Goal: Use online tool/utility: Utilize a website feature to perform a specific function

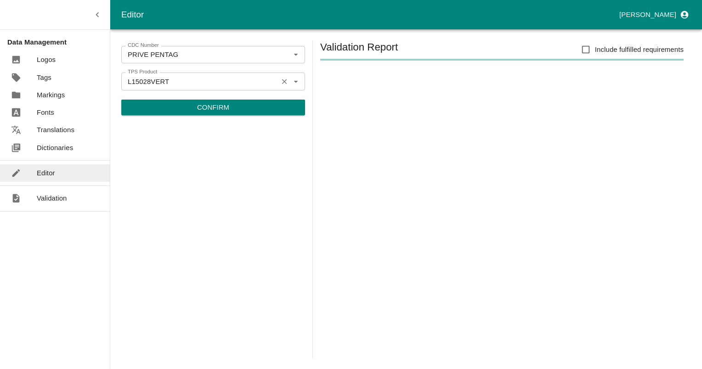
click at [283, 80] on icon "Clear" at bounding box center [284, 81] width 9 height 9
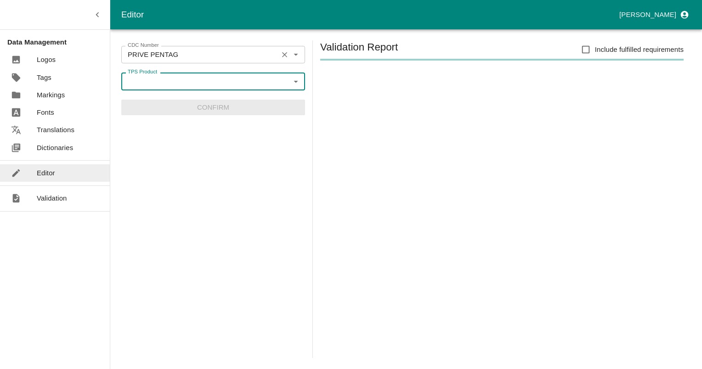
click at [281, 54] on icon "Clear" at bounding box center [284, 55] width 9 height 9
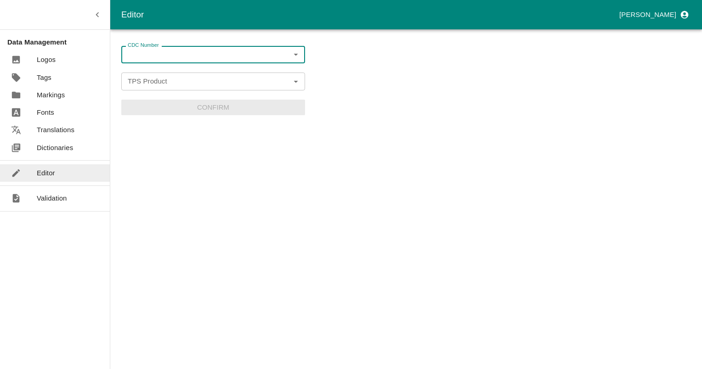
click at [227, 49] on input "CDC Number" at bounding box center [205, 55] width 163 height 12
type input "b8"
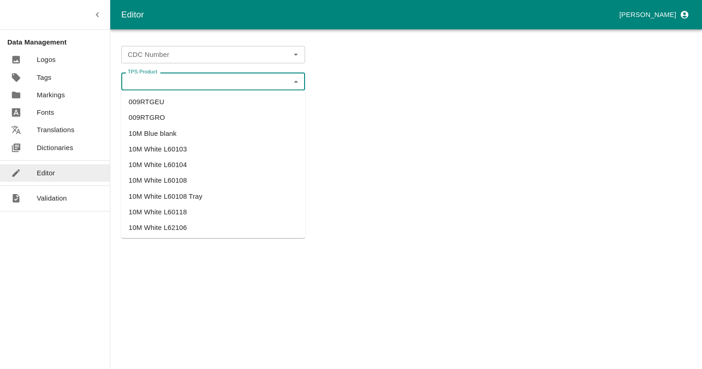
click at [139, 85] on input "TPS Product" at bounding box center [205, 81] width 163 height 12
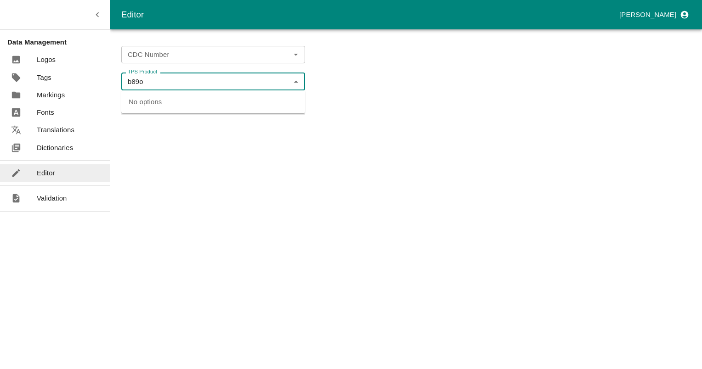
type input "b89o"
click at [143, 99] on li "B8O982JA01" at bounding box center [213, 102] width 184 height 16
click at [295, 55] on icon "Open" at bounding box center [296, 55] width 10 height 10
type input "B8O982JA01"
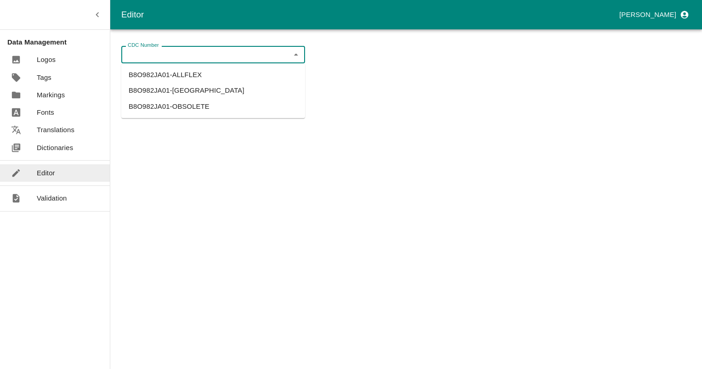
click at [181, 90] on li "B8O982JA01-[GEOGRAPHIC_DATA]" at bounding box center [213, 91] width 184 height 16
type input "B8O982JA01-[GEOGRAPHIC_DATA]"
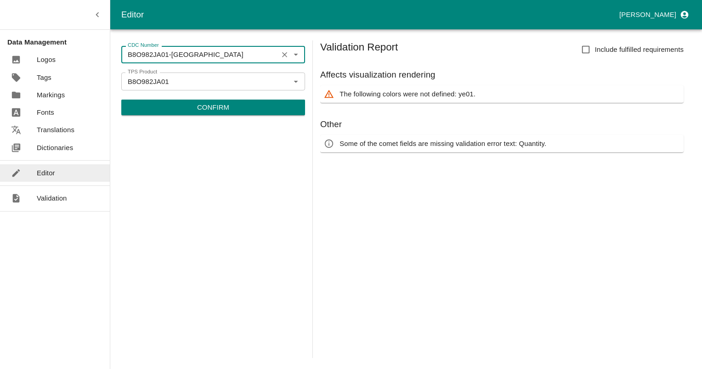
click at [221, 111] on p "Confirm" at bounding box center [213, 107] width 32 height 10
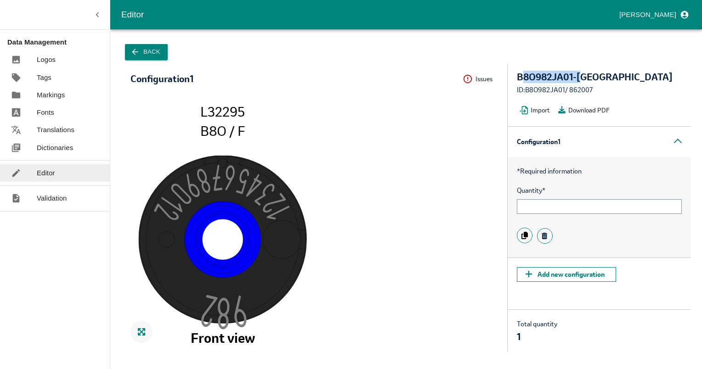
drag, startPoint x: 521, startPoint y: 78, endPoint x: 584, endPoint y: 79, distance: 63.4
click at [584, 79] on div "B8O982JA01-[GEOGRAPHIC_DATA]" at bounding box center [599, 77] width 165 height 10
click at [517, 79] on div "B8O982JA01-[GEOGRAPHIC_DATA]" at bounding box center [599, 77] width 165 height 10
drag, startPoint x: 518, startPoint y: 76, endPoint x: 572, endPoint y: 70, distance: 54.1
click at [572, 70] on div "B8O982JA01-[PERSON_NAME] ID: B8O982JA01 / 862007 Import Download PDF" at bounding box center [599, 95] width 183 height 62
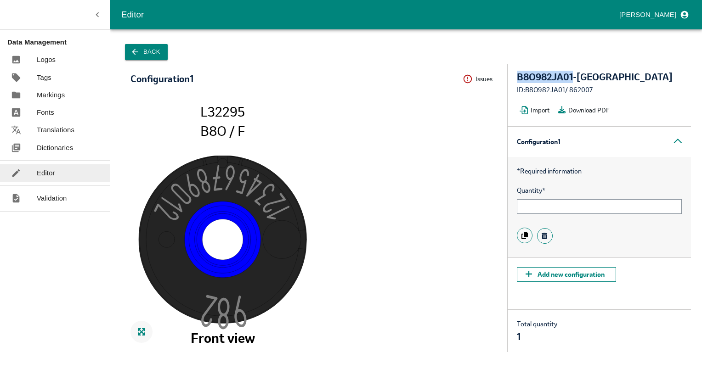
copy div "B8O982JA01"
